Goal: Information Seeking & Learning: Compare options

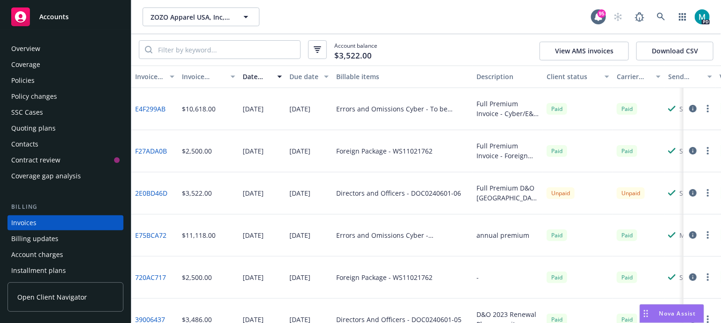
scroll to position [46, 0]
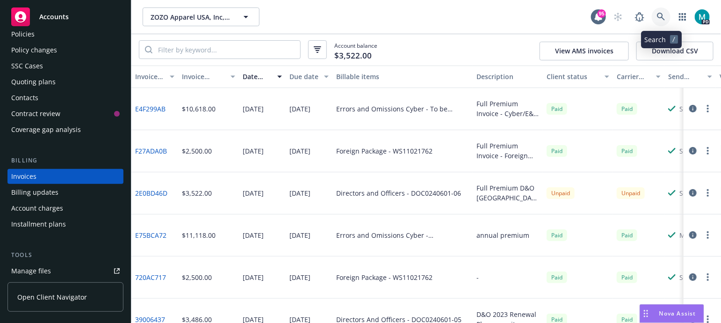
click at [666, 18] on link at bounding box center [661, 16] width 19 height 19
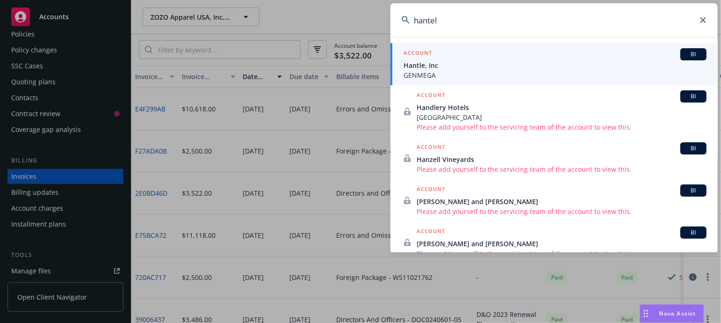
type input "hantel"
click at [428, 71] on span "GENMEGA" at bounding box center [555, 75] width 303 height 10
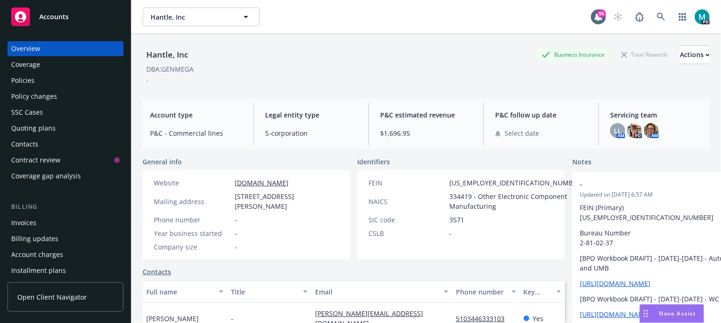
click at [28, 79] on div "Policies" at bounding box center [22, 80] width 23 height 15
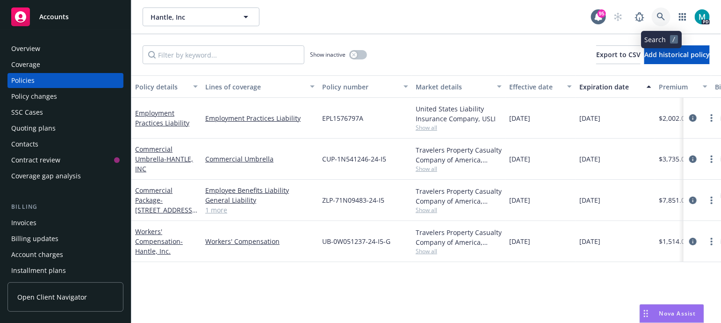
click at [663, 17] on icon at bounding box center [661, 17] width 8 height 8
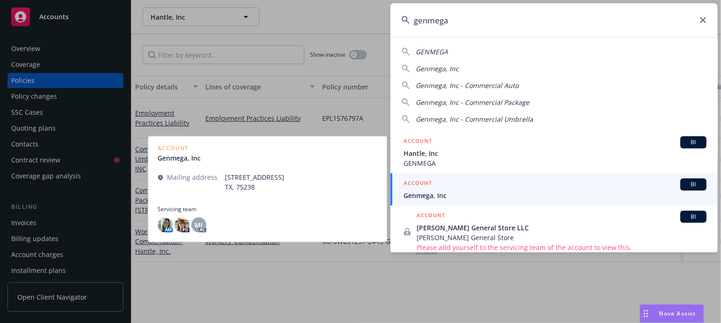
type input "genmega"
click at [426, 198] on span "Genmega, Inc" at bounding box center [555, 195] width 303 height 10
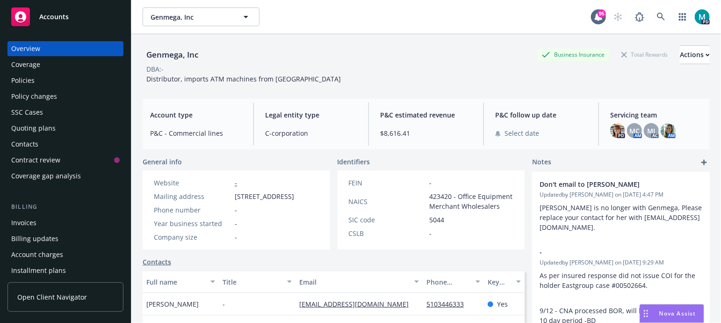
click at [41, 80] on div "Policies" at bounding box center [65, 80] width 108 height 15
